Goal: Transaction & Acquisition: Purchase product/service

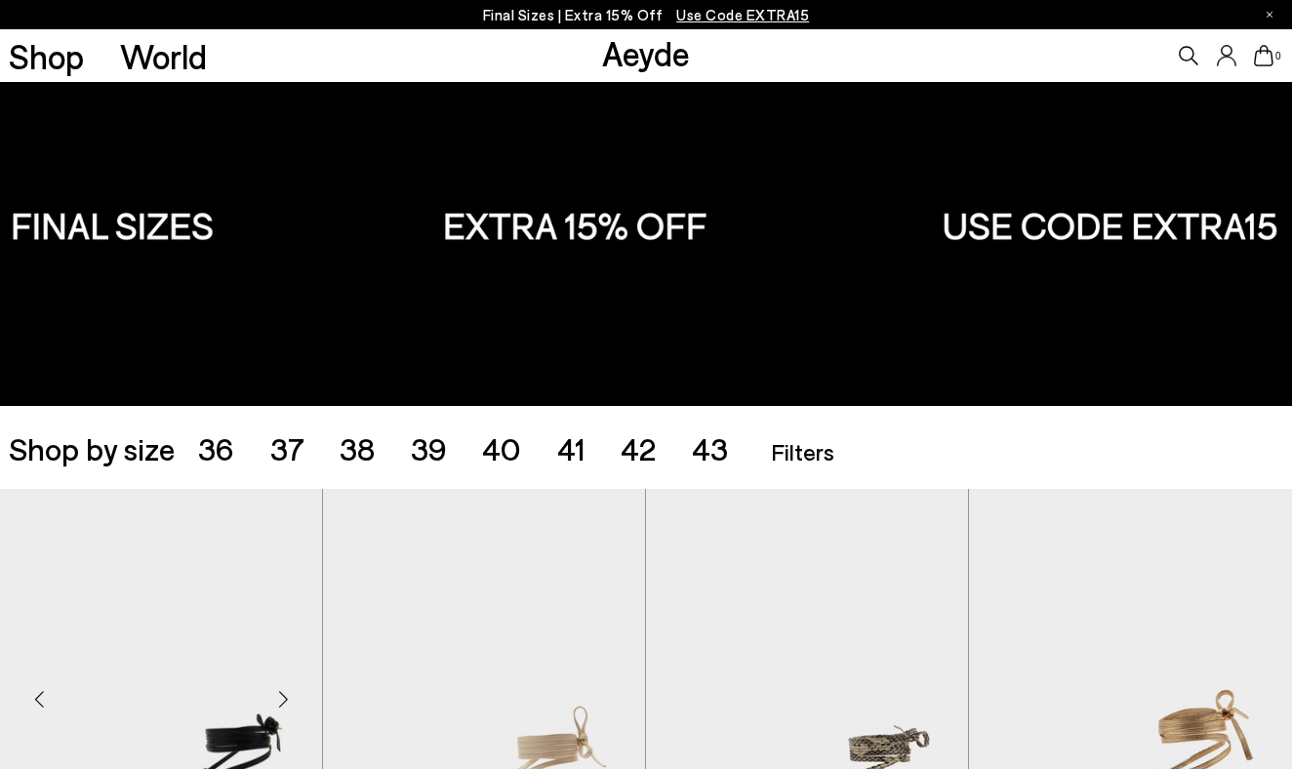
scroll to position [114, 0]
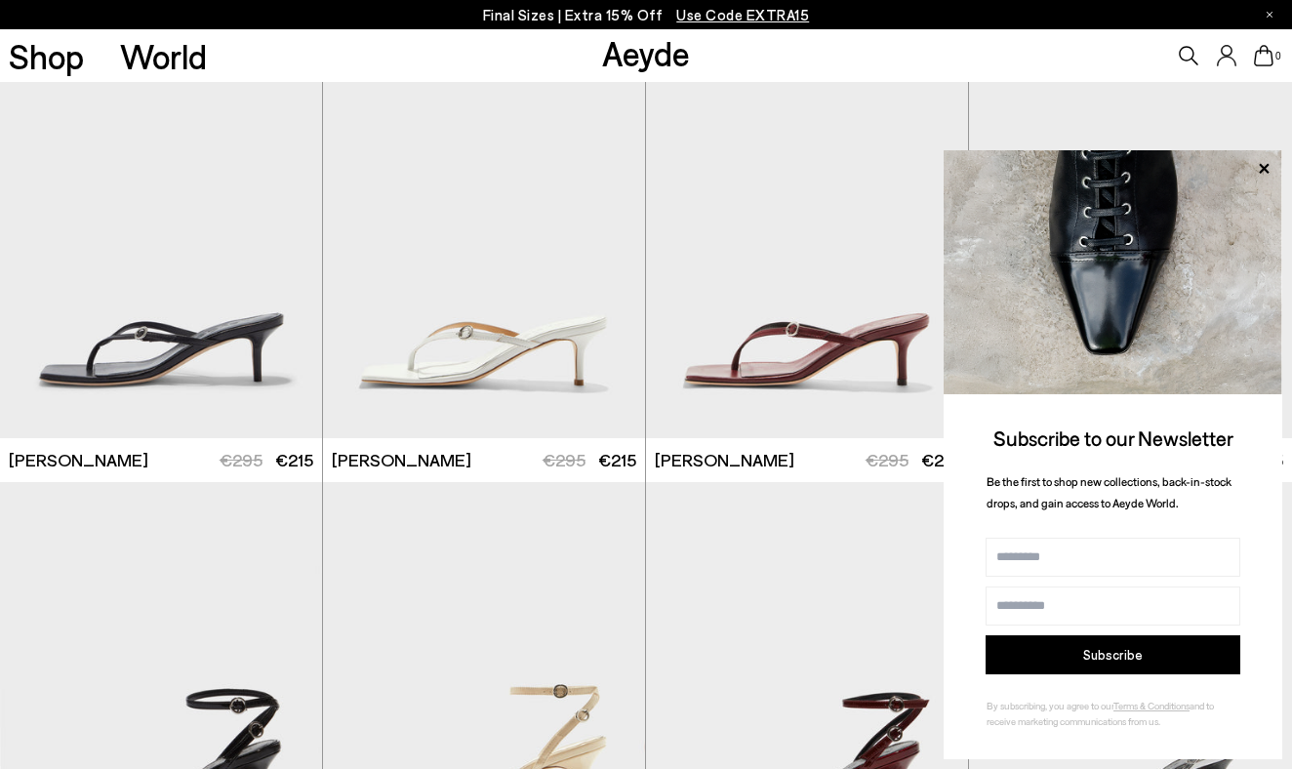
scroll to position [2742, 0]
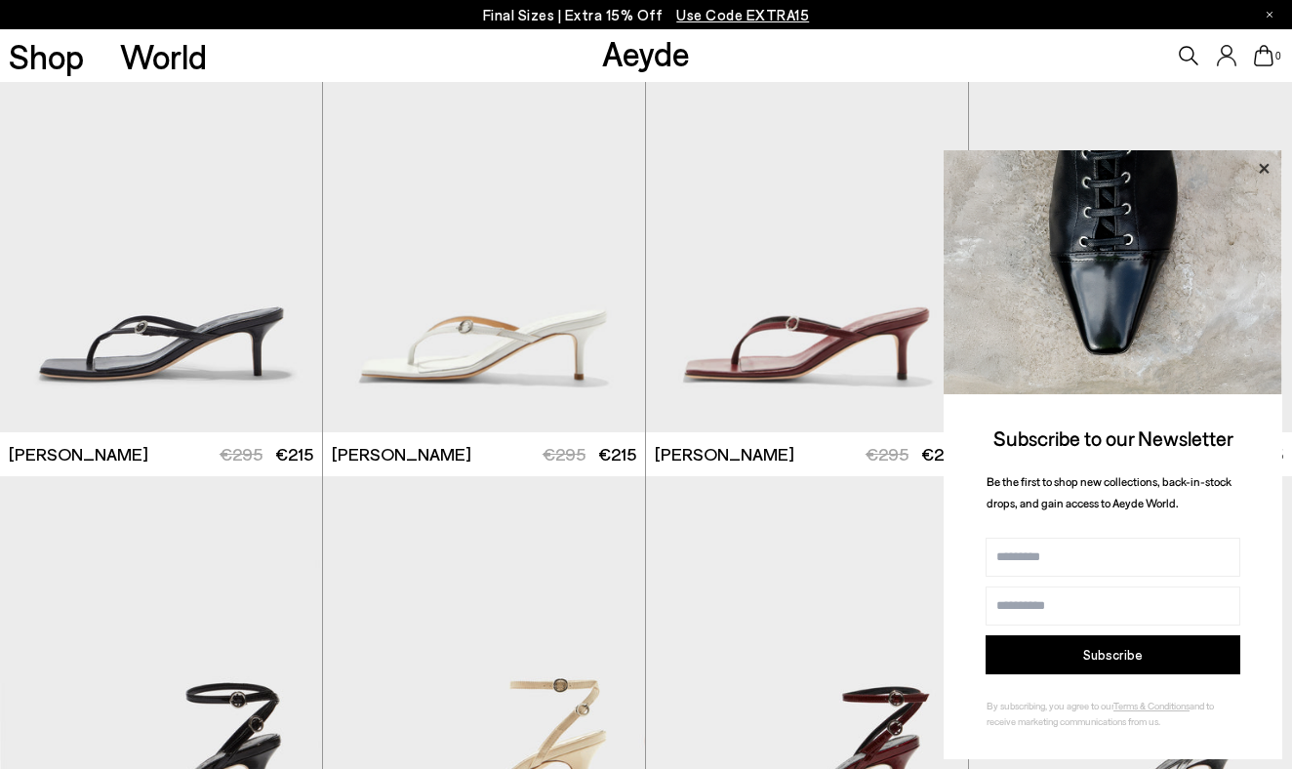
click at [1261, 166] on icon at bounding box center [1264, 168] width 10 height 10
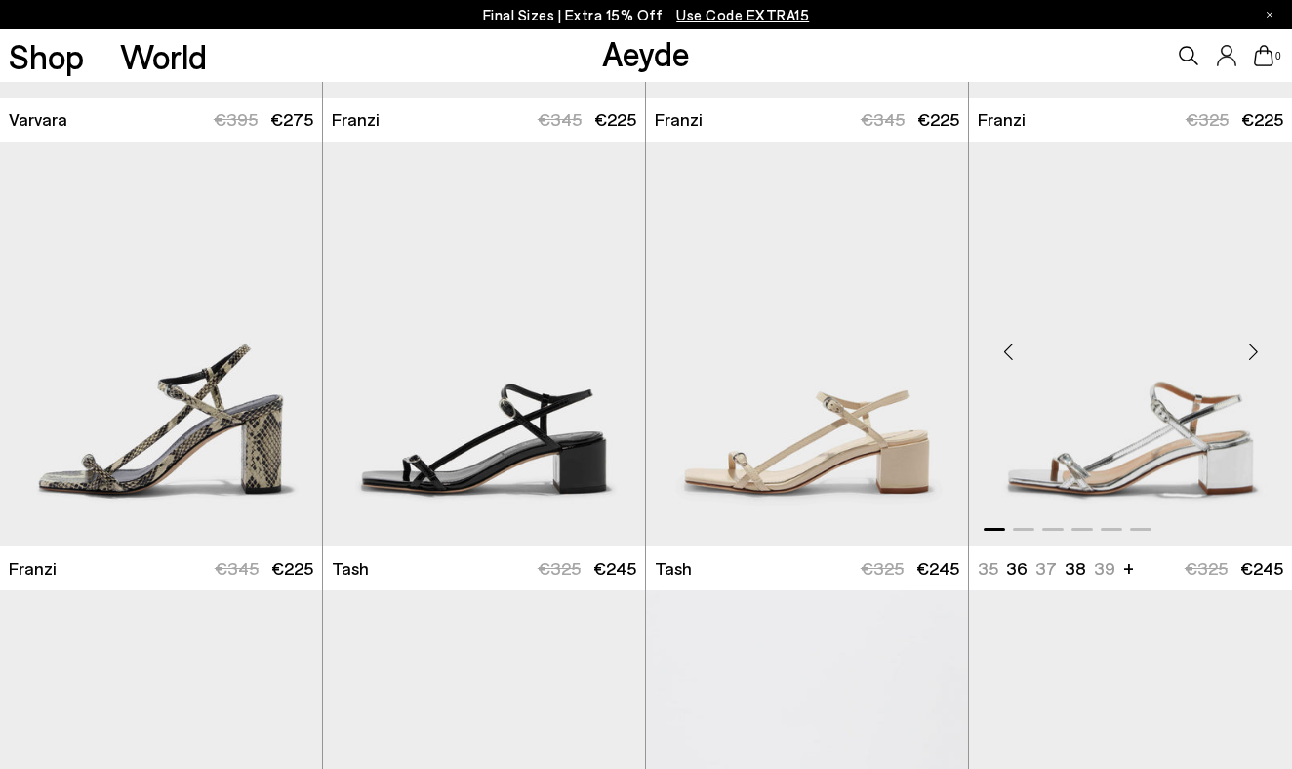
scroll to position [4867, 0]
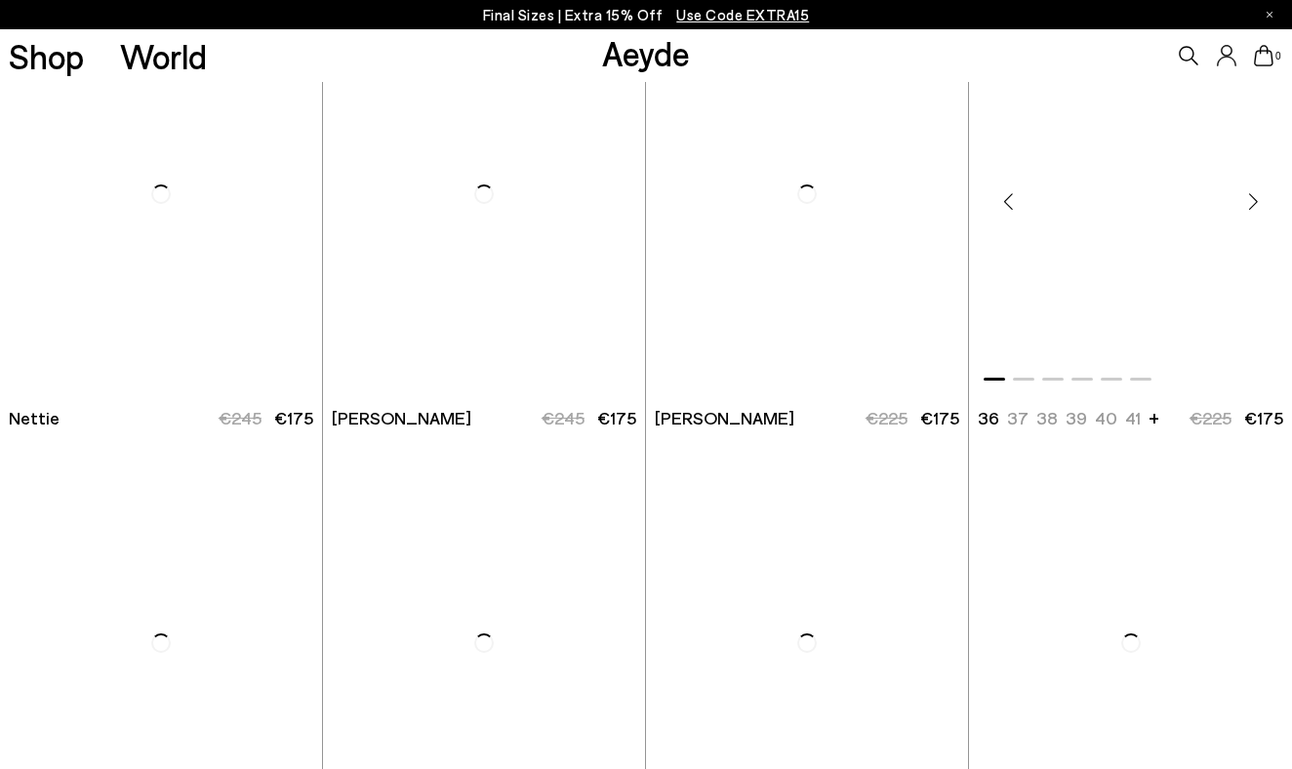
scroll to position [8166, 0]
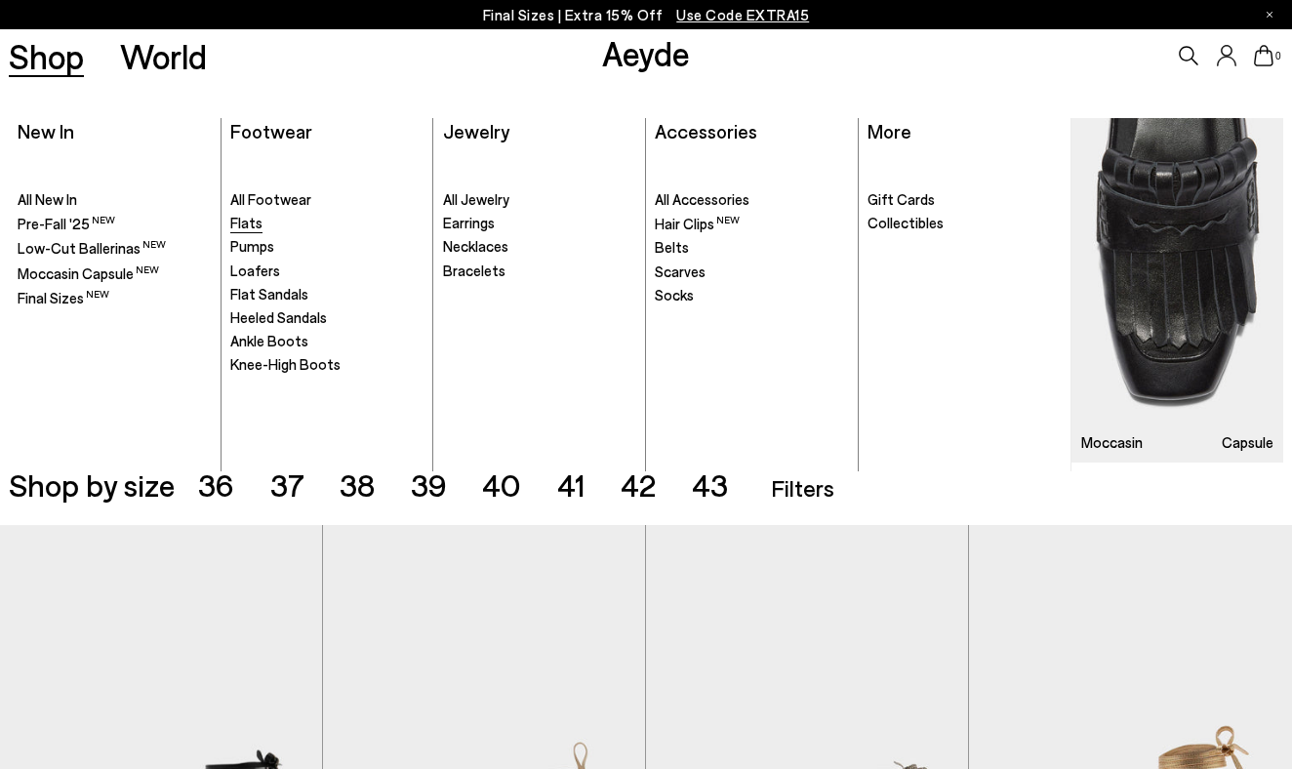
click at [246, 225] on span "Flats" at bounding box center [246, 223] width 32 height 18
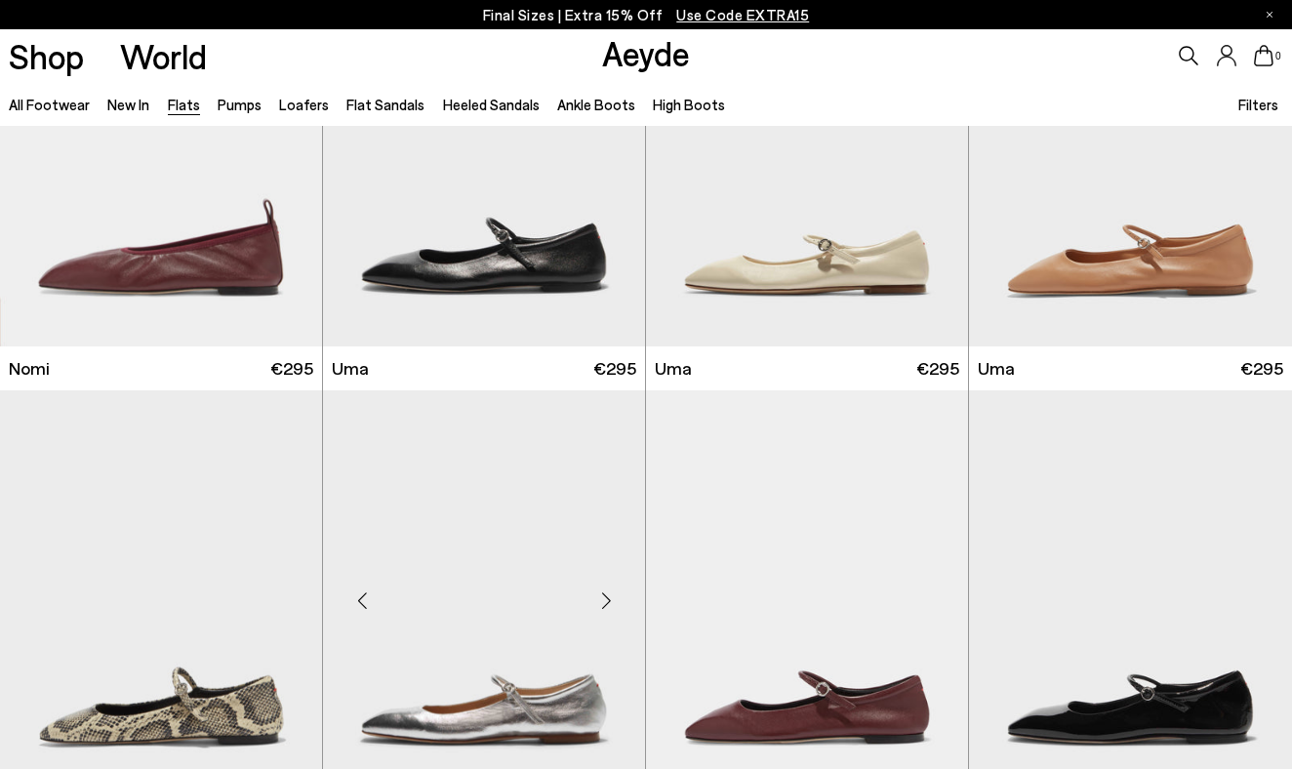
scroll to position [1085, 0]
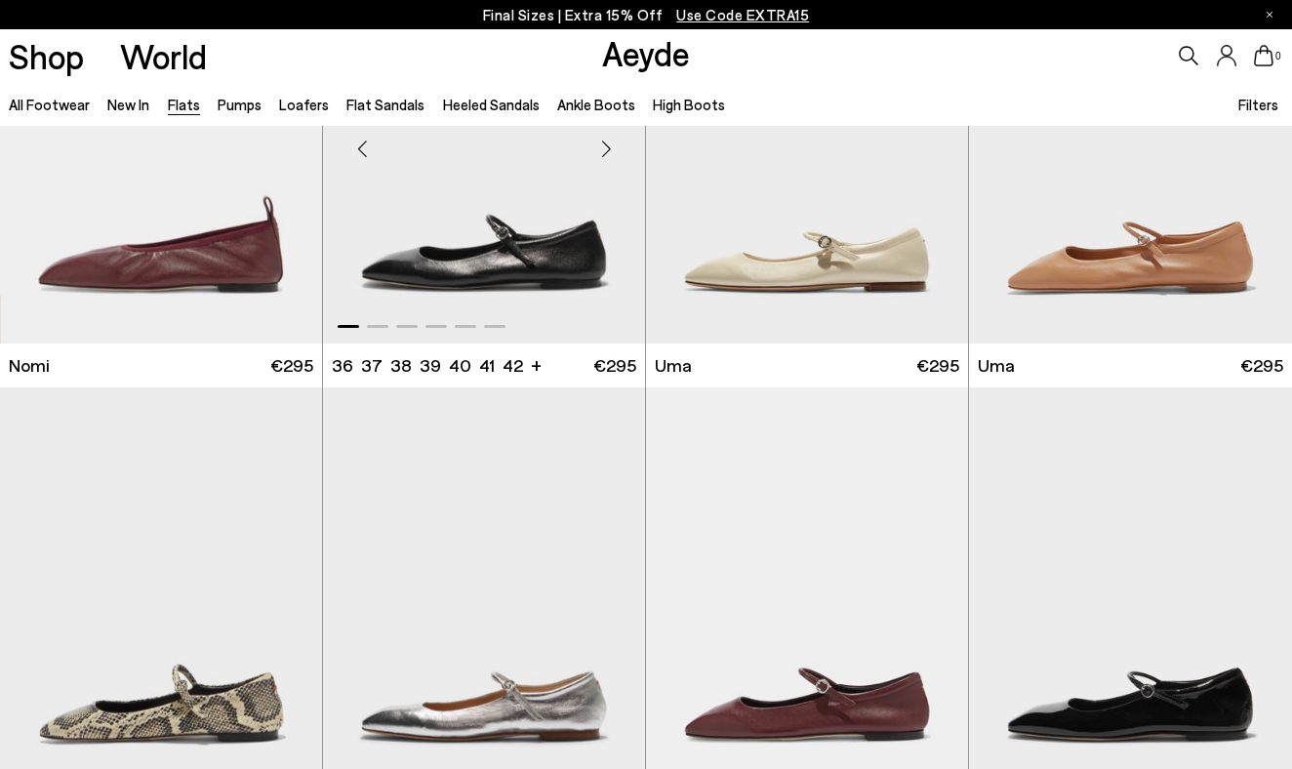
click at [455, 269] on img "1 / 6" at bounding box center [484, 141] width 322 height 405
click at [536, 247] on img "1 / 6" at bounding box center [484, 141] width 322 height 405
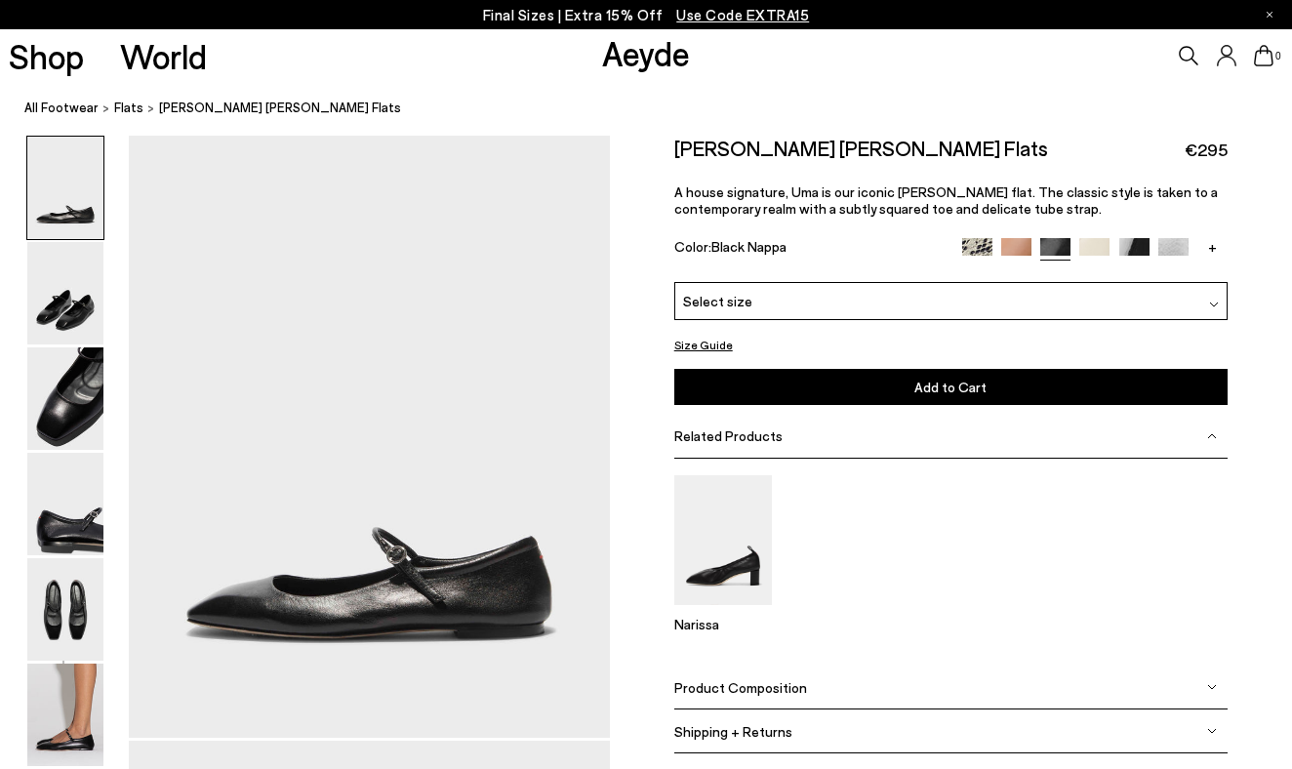
scroll to position [37, 0]
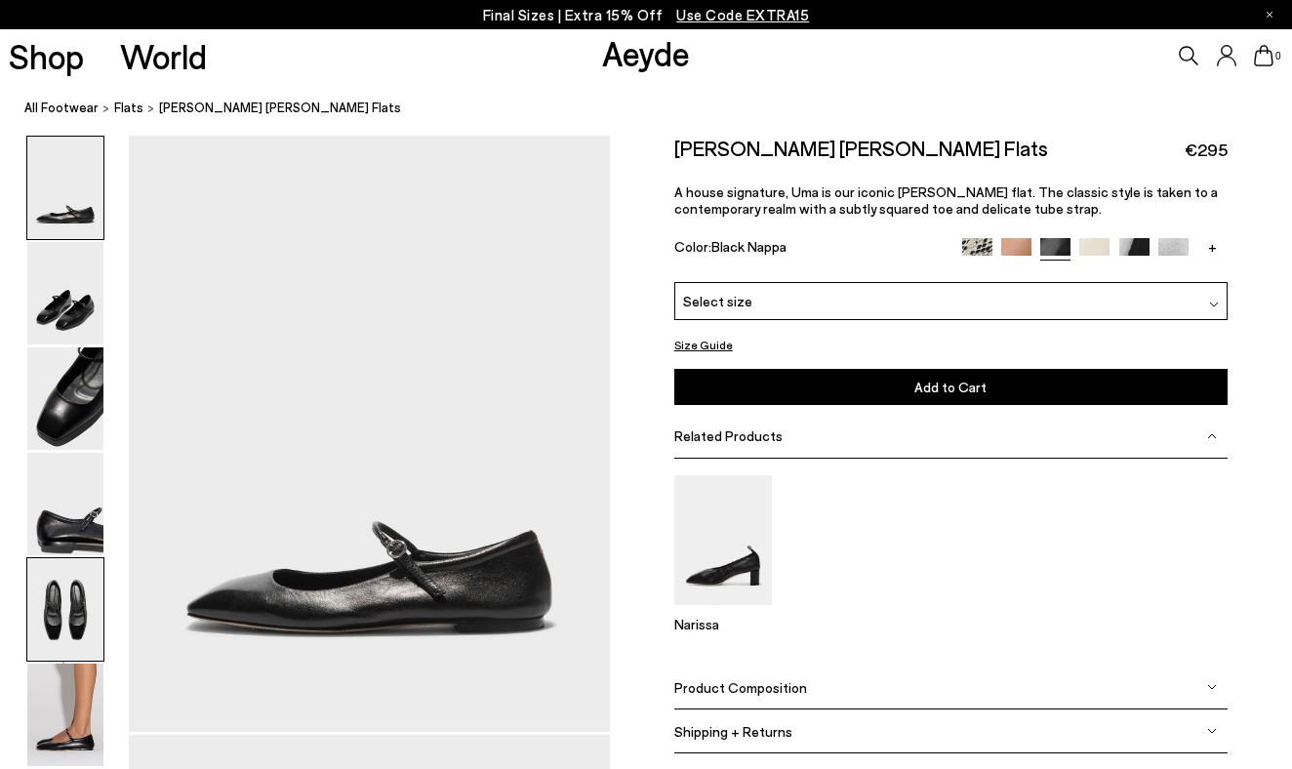
click at [57, 608] on img at bounding box center [65, 609] width 76 height 102
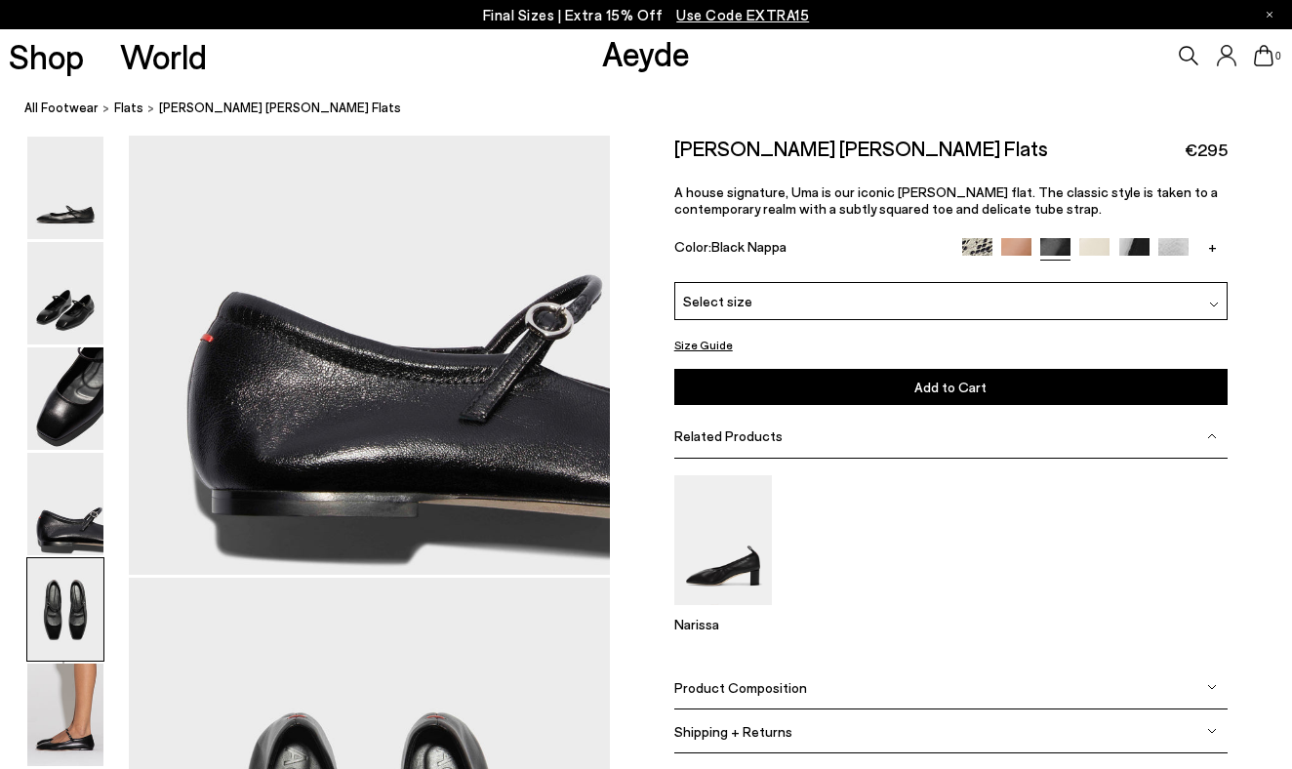
scroll to position [2568, 0]
